Goal: Task Accomplishment & Management: Complete application form

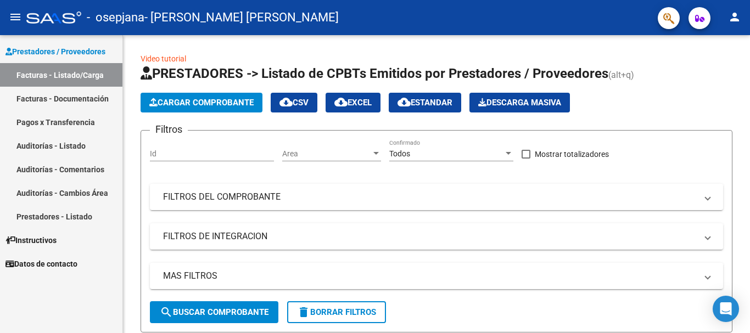
scroll to position [232, 0]
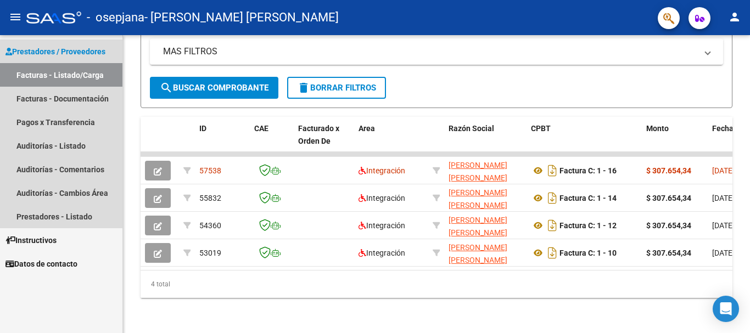
click at [59, 76] on link "Facturas - Listado/Carga" at bounding box center [61, 75] width 122 height 24
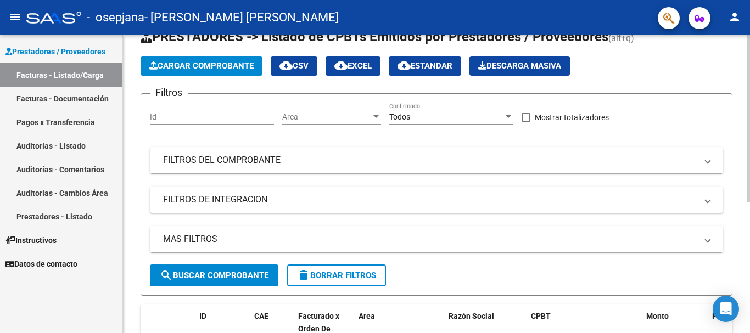
scroll to position [0, 0]
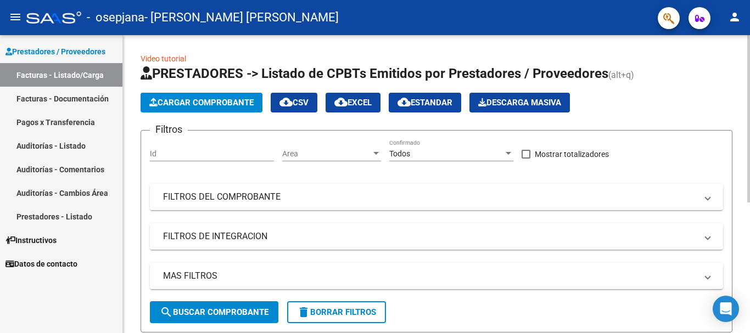
click at [750, 24] on div "menu - osepjana - [GEOGRAPHIC_DATA][PERSON_NAME] [PERSON_NAME] person Prestador…" at bounding box center [375, 166] width 750 height 333
click at [198, 100] on span "Cargar Comprobante" at bounding box center [201, 103] width 104 height 10
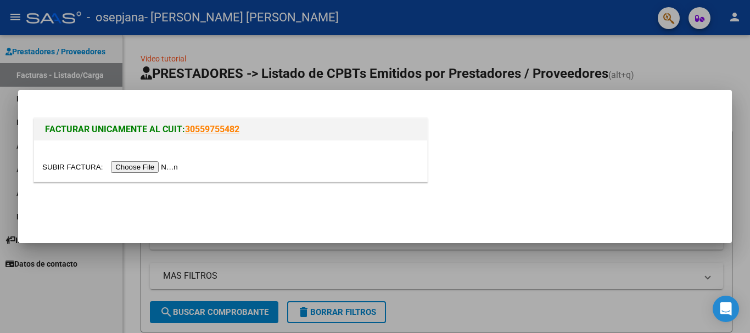
click at [147, 169] on input "file" at bounding box center [111, 167] width 139 height 12
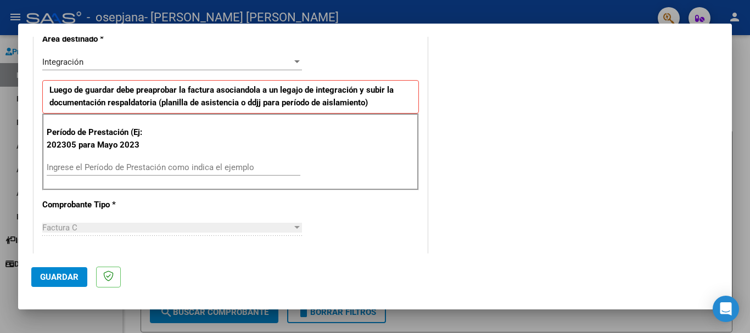
scroll to position [264, 0]
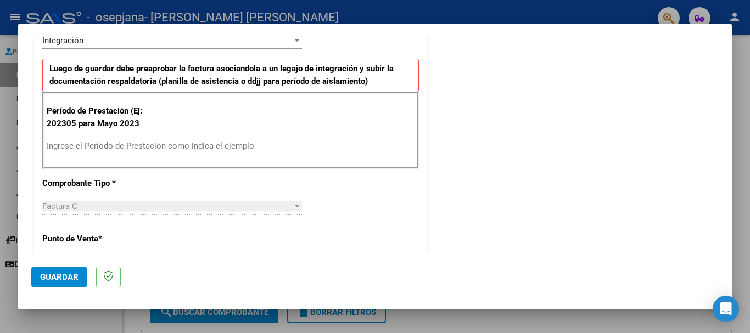
click at [60, 147] on input "Ingrese el Período de Prestación como indica el ejemplo" at bounding box center [174, 146] width 254 height 10
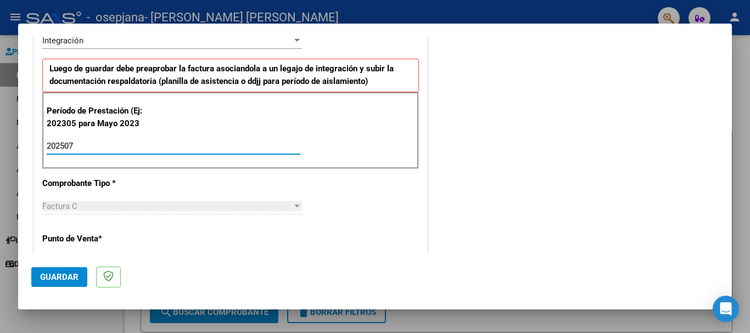
type input "202507"
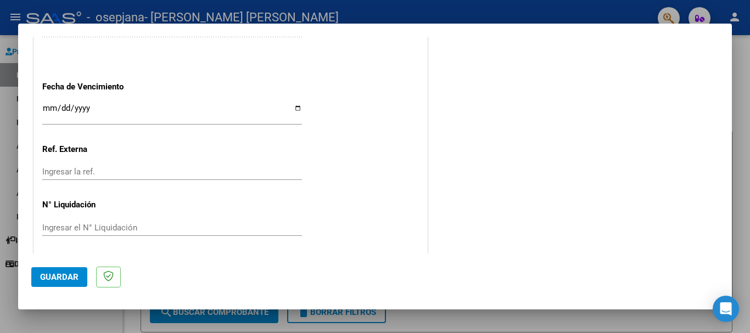
scroll to position [729, 0]
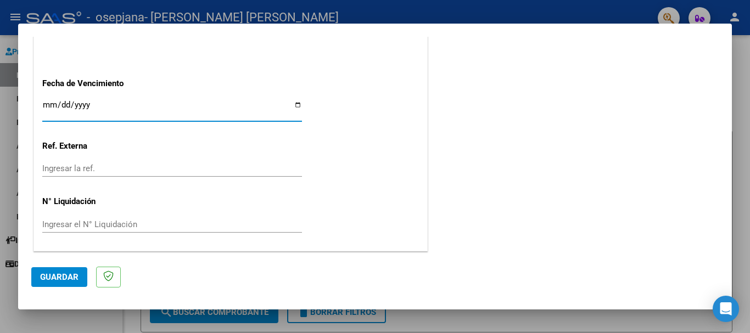
click at [295, 106] on input "Ingresar la fecha" at bounding box center [172, 109] width 260 height 18
type input "[DATE]"
click at [64, 275] on span "Guardar" at bounding box center [59, 277] width 38 height 10
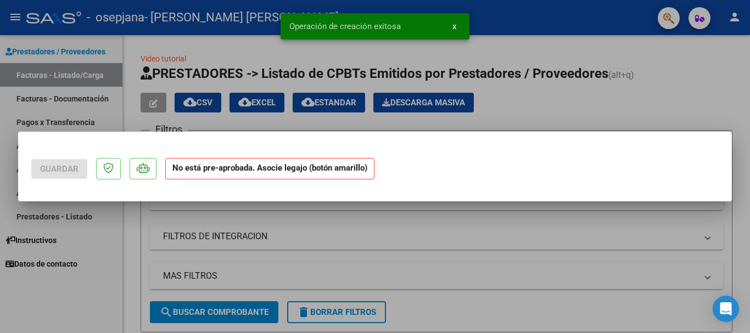
scroll to position [0, 0]
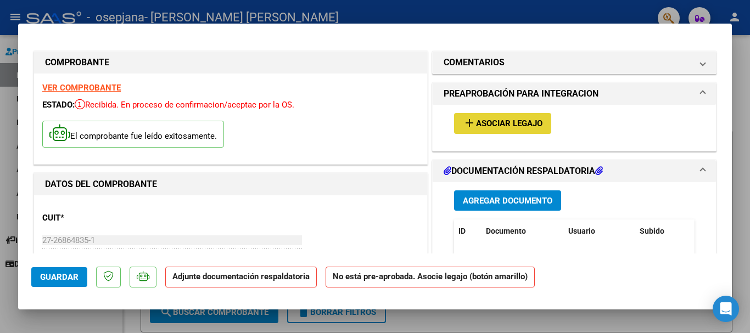
click at [490, 121] on span "Asociar Legajo" at bounding box center [509, 124] width 66 height 10
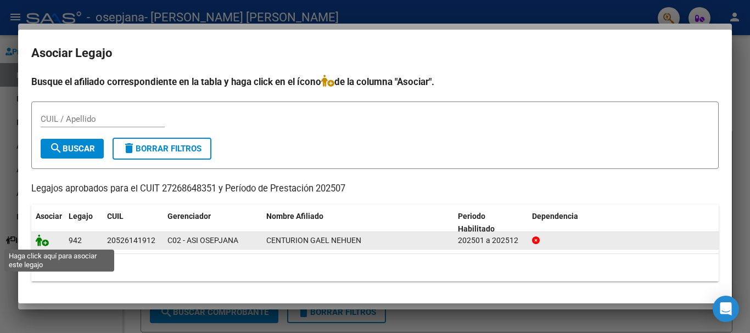
click at [40, 244] on icon at bounding box center [42, 240] width 13 height 12
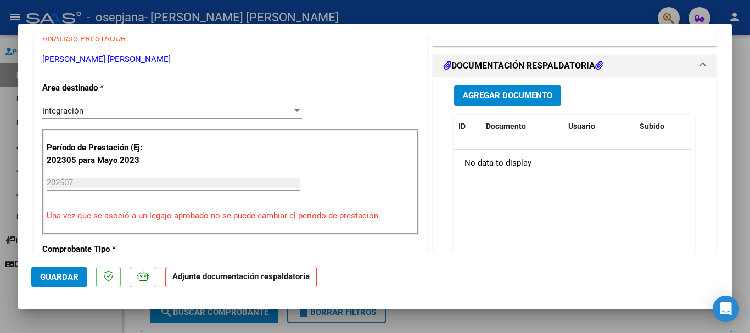
scroll to position [249, 0]
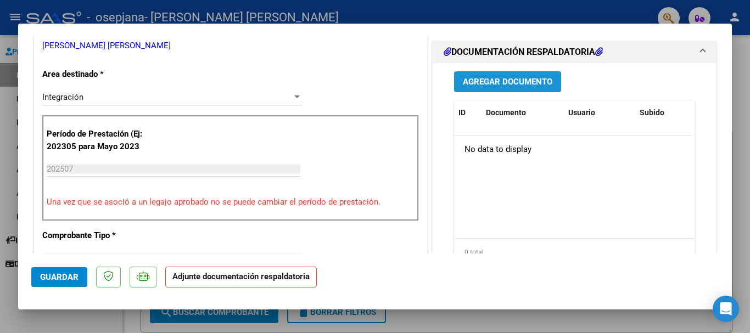
click at [485, 83] on span "Agregar Documento" at bounding box center [508, 82] width 90 height 10
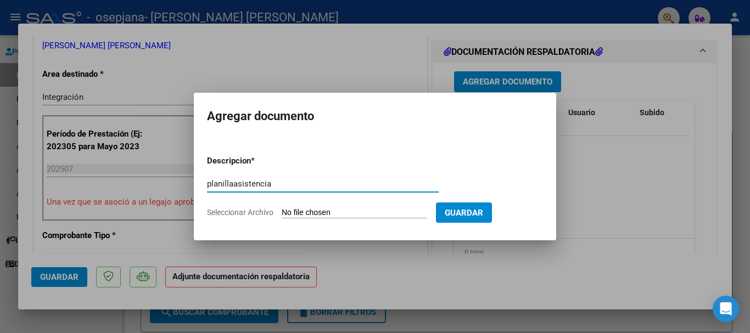
type input "planillaasistencia"
click at [288, 211] on input "Seleccionar Archivo" at bounding box center [355, 213] width 146 height 10
type input "C:\fakepath\planilla agostogael.jpg"
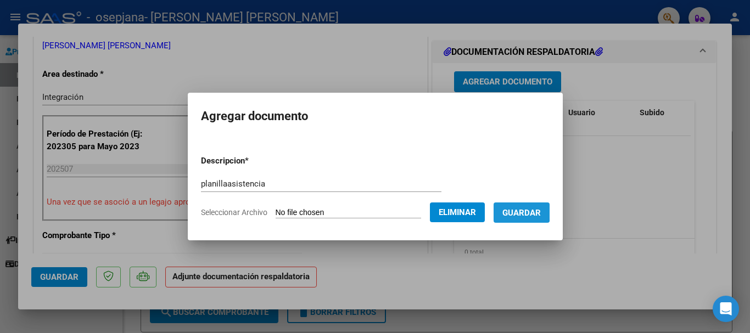
click at [523, 208] on span "Guardar" at bounding box center [521, 213] width 38 height 10
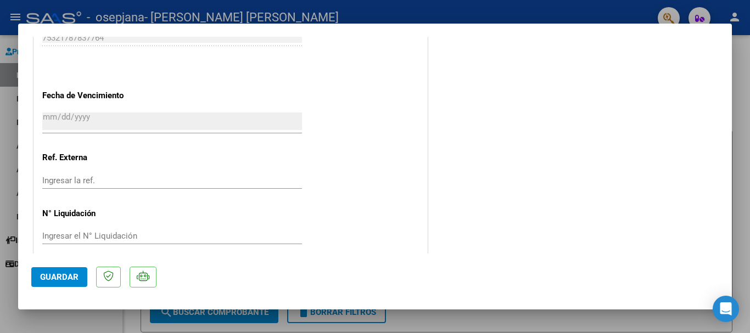
scroll to position [766, 0]
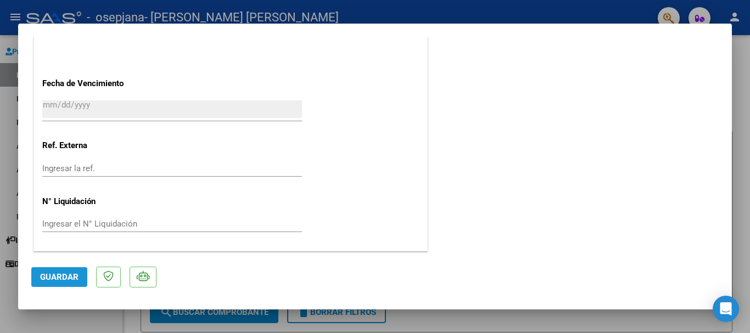
click at [62, 275] on span "Guardar" at bounding box center [59, 277] width 38 height 10
click at [740, 102] on div at bounding box center [375, 166] width 750 height 333
type input "$ 0,00"
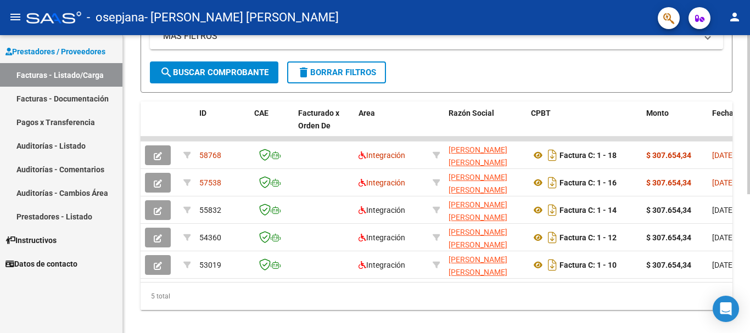
scroll to position [241, 0]
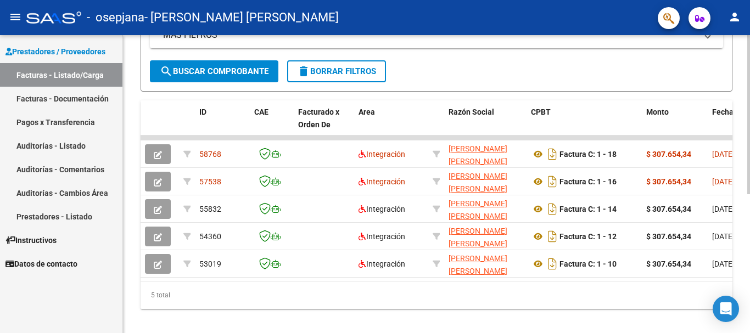
click at [750, 275] on div at bounding box center [748, 247] width 3 height 159
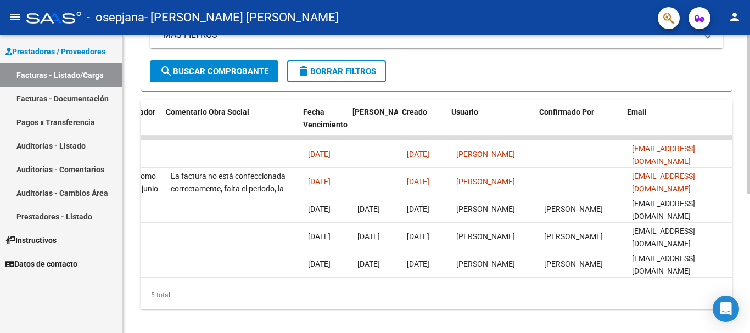
scroll to position [0, 1723]
